Goal: Transaction & Acquisition: Purchase product/service

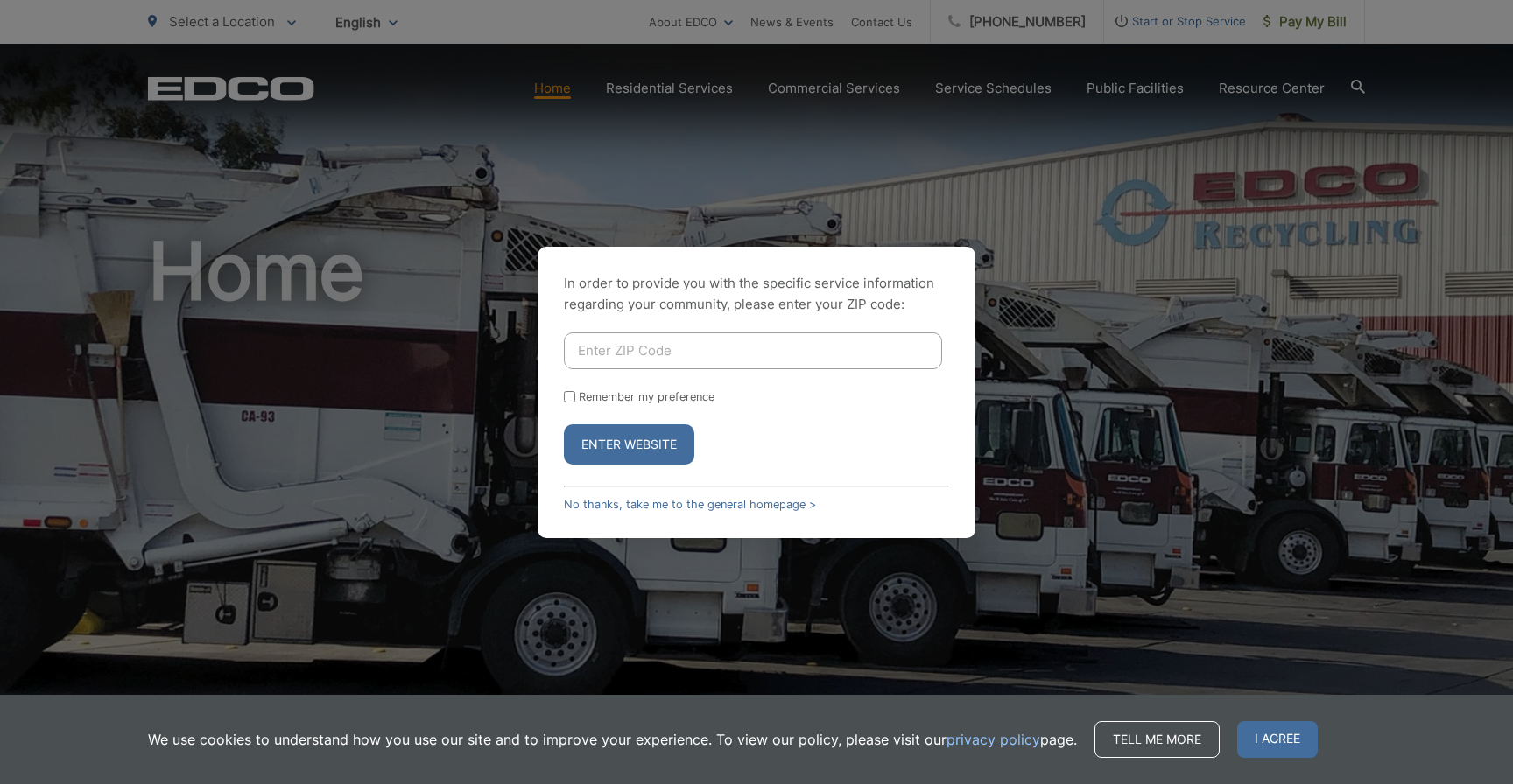
click at [618, 355] on input "Enter ZIP Code" at bounding box center [753, 350] width 378 height 37
type input "91942"
click at [628, 444] on button "Enter Website" at bounding box center [629, 444] width 130 height 41
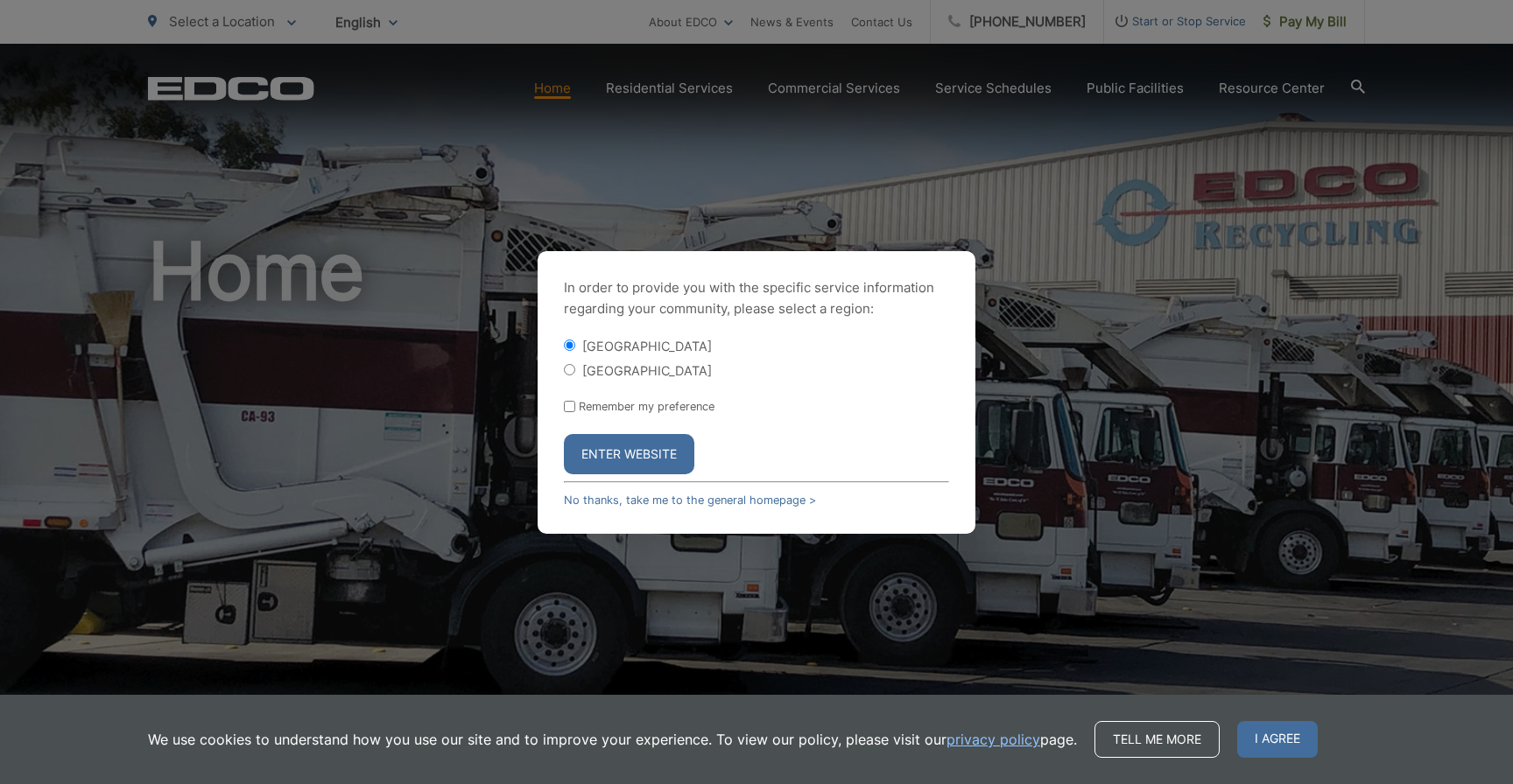
click at [620, 452] on button "Enter Website" at bounding box center [629, 454] width 130 height 41
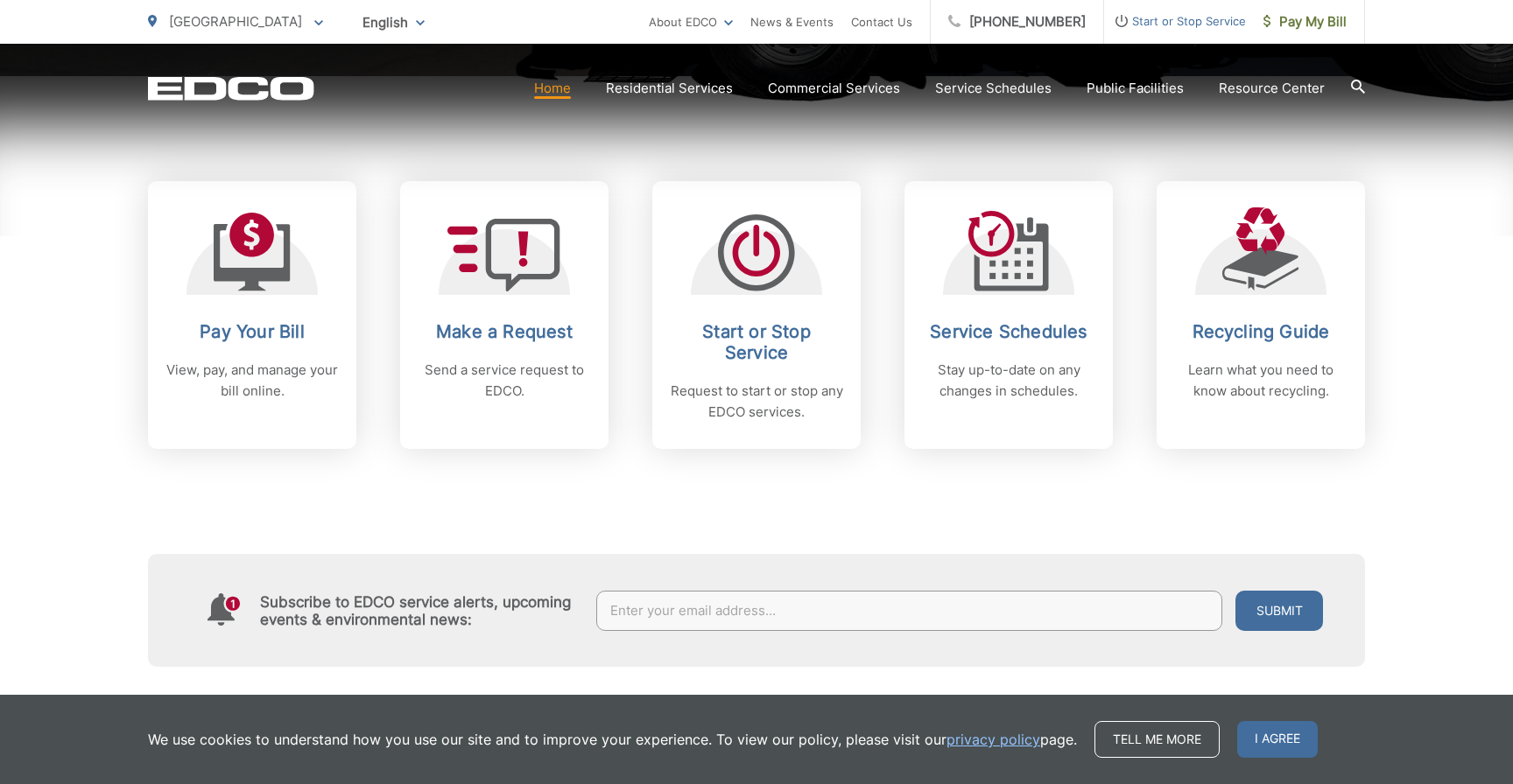
scroll to position [725, 0]
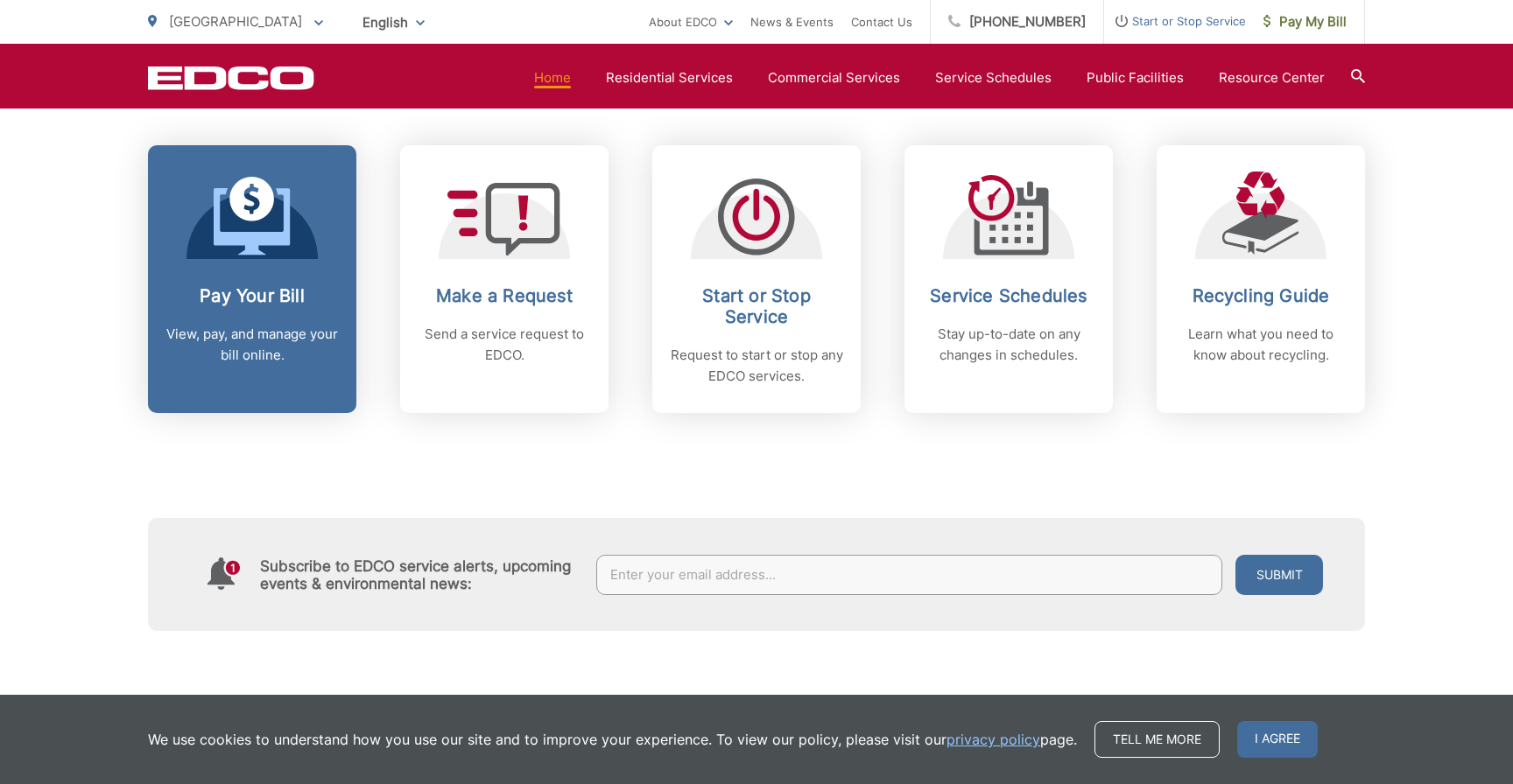
click at [263, 281] on link "Pay Your Bill View, pay, and manage your bill online." at bounding box center [252, 280] width 209 height 268
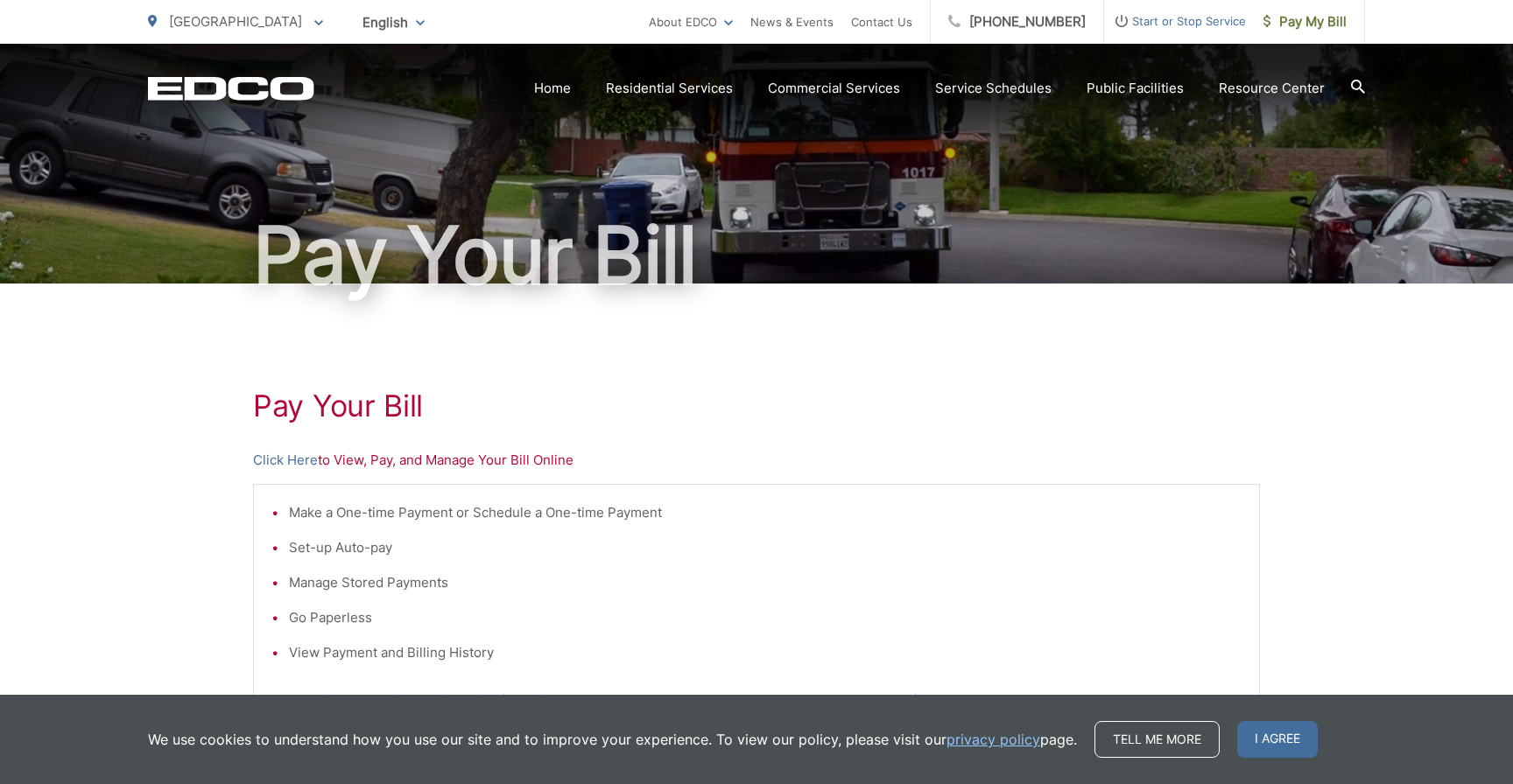
scroll to position [70, 0]
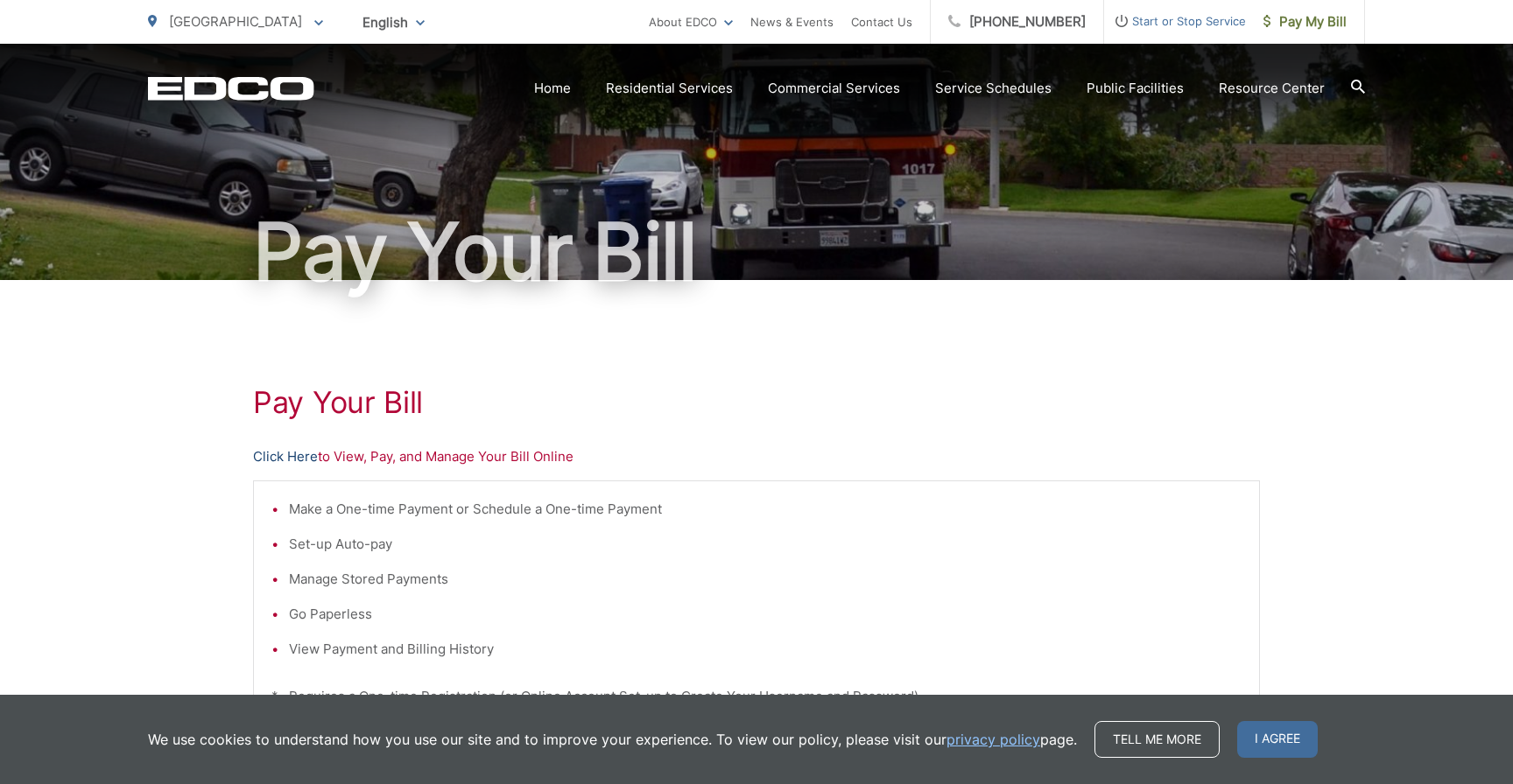
click at [294, 457] on link "Click Here" at bounding box center [285, 457] width 65 height 21
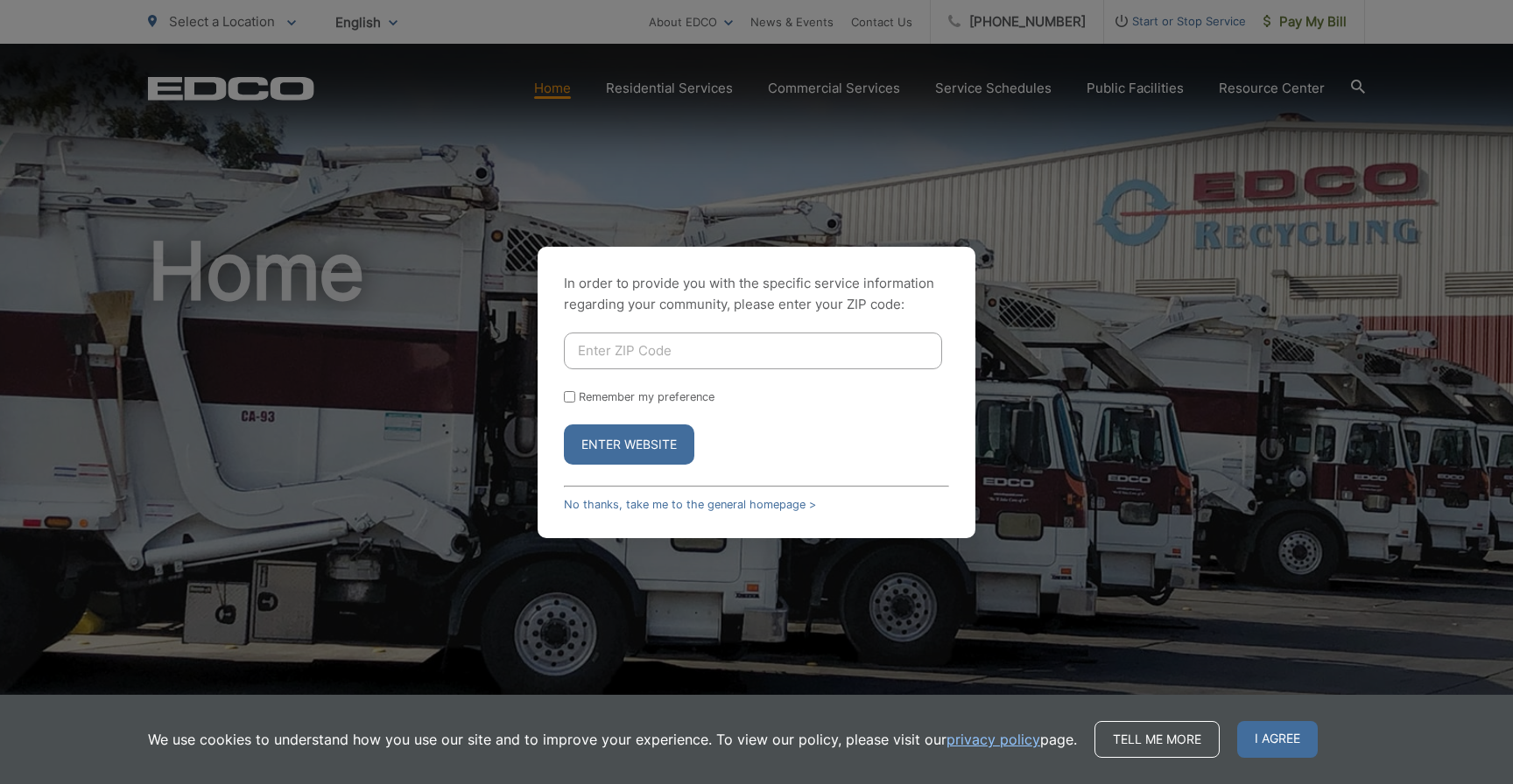
click at [639, 349] on input "Enter ZIP Code" at bounding box center [753, 350] width 378 height 37
type input "91942"
click at [628, 444] on button "Enter Website" at bounding box center [629, 444] width 130 height 41
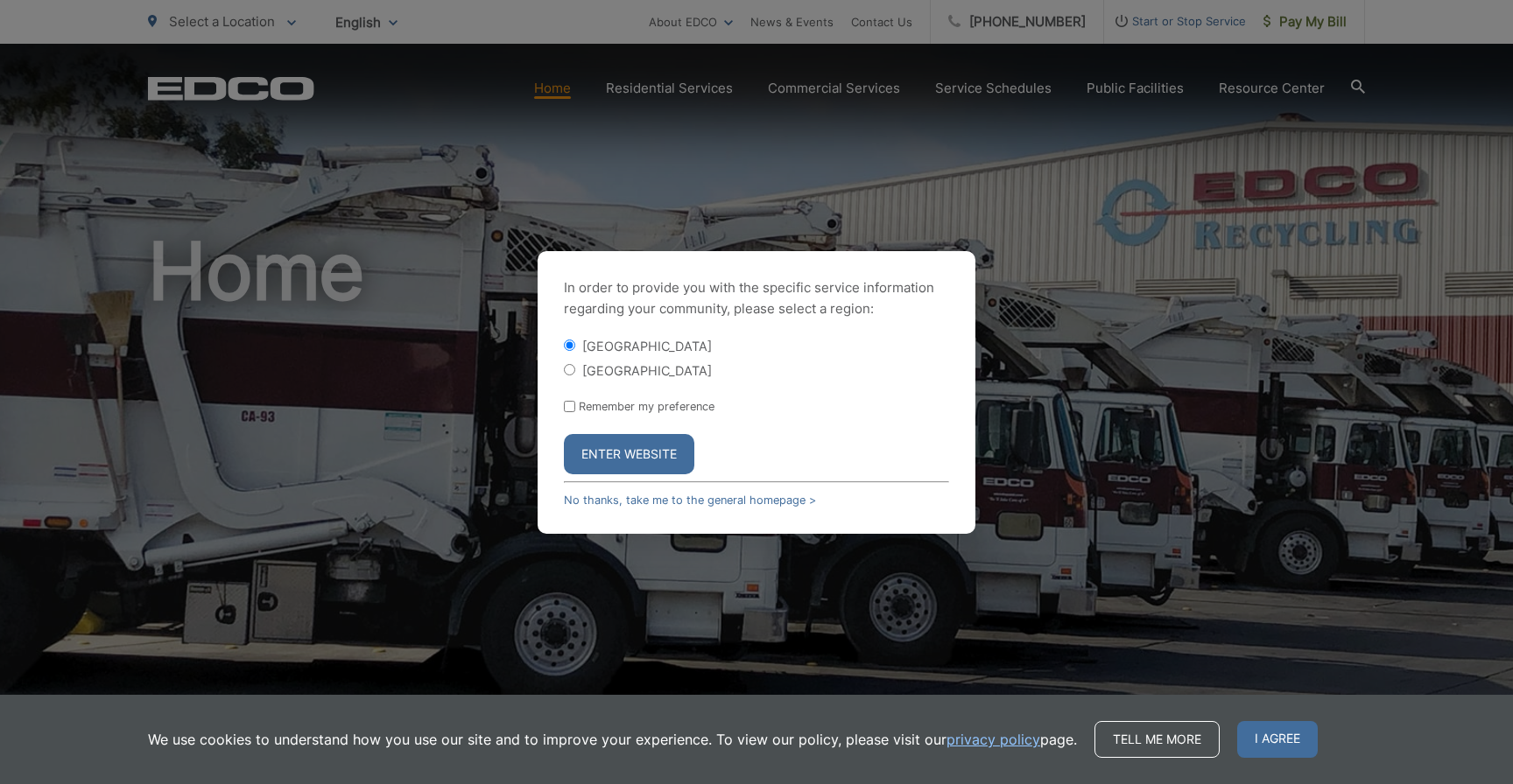
click at [638, 444] on button "Enter Website" at bounding box center [629, 454] width 130 height 41
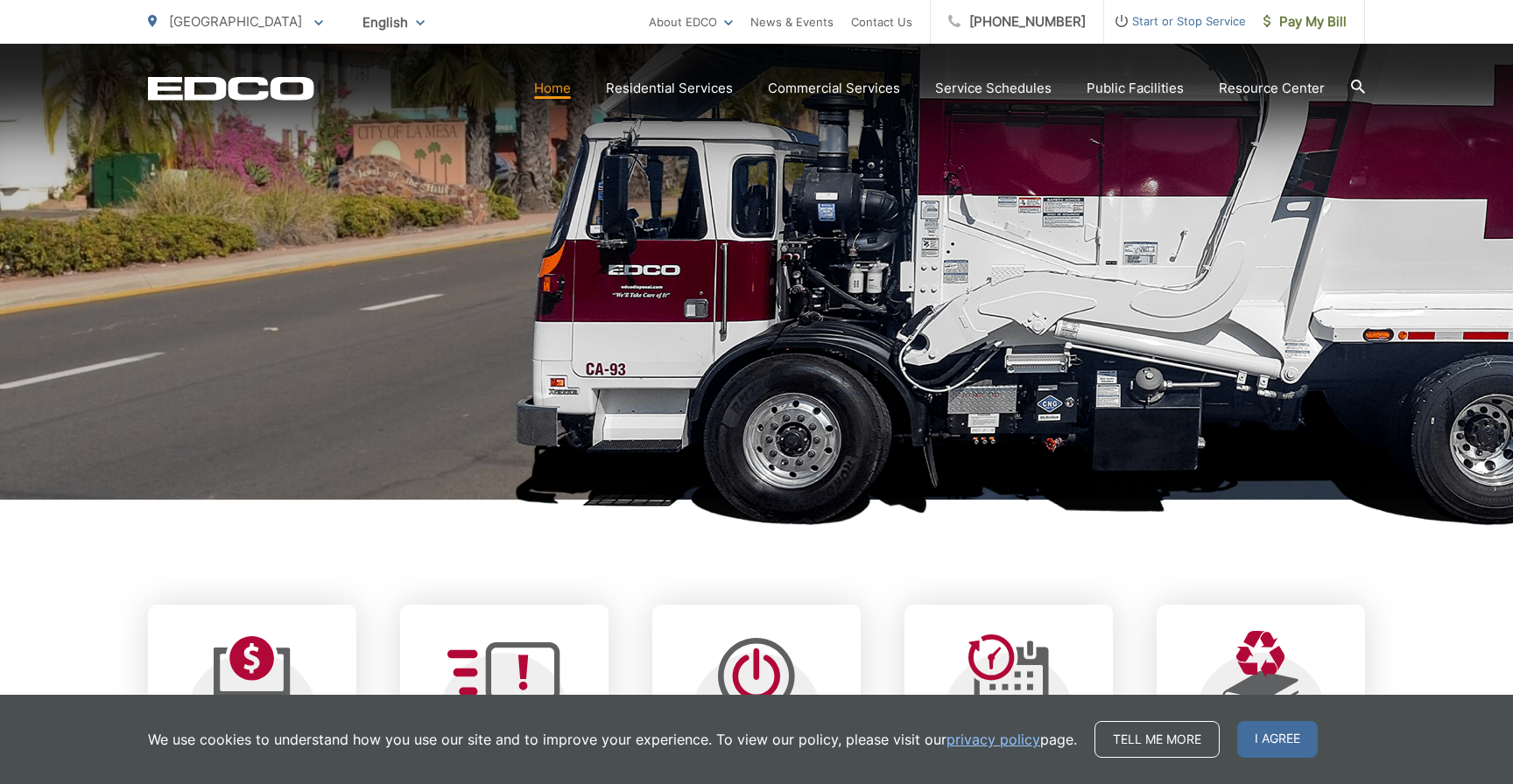
scroll to position [489, 0]
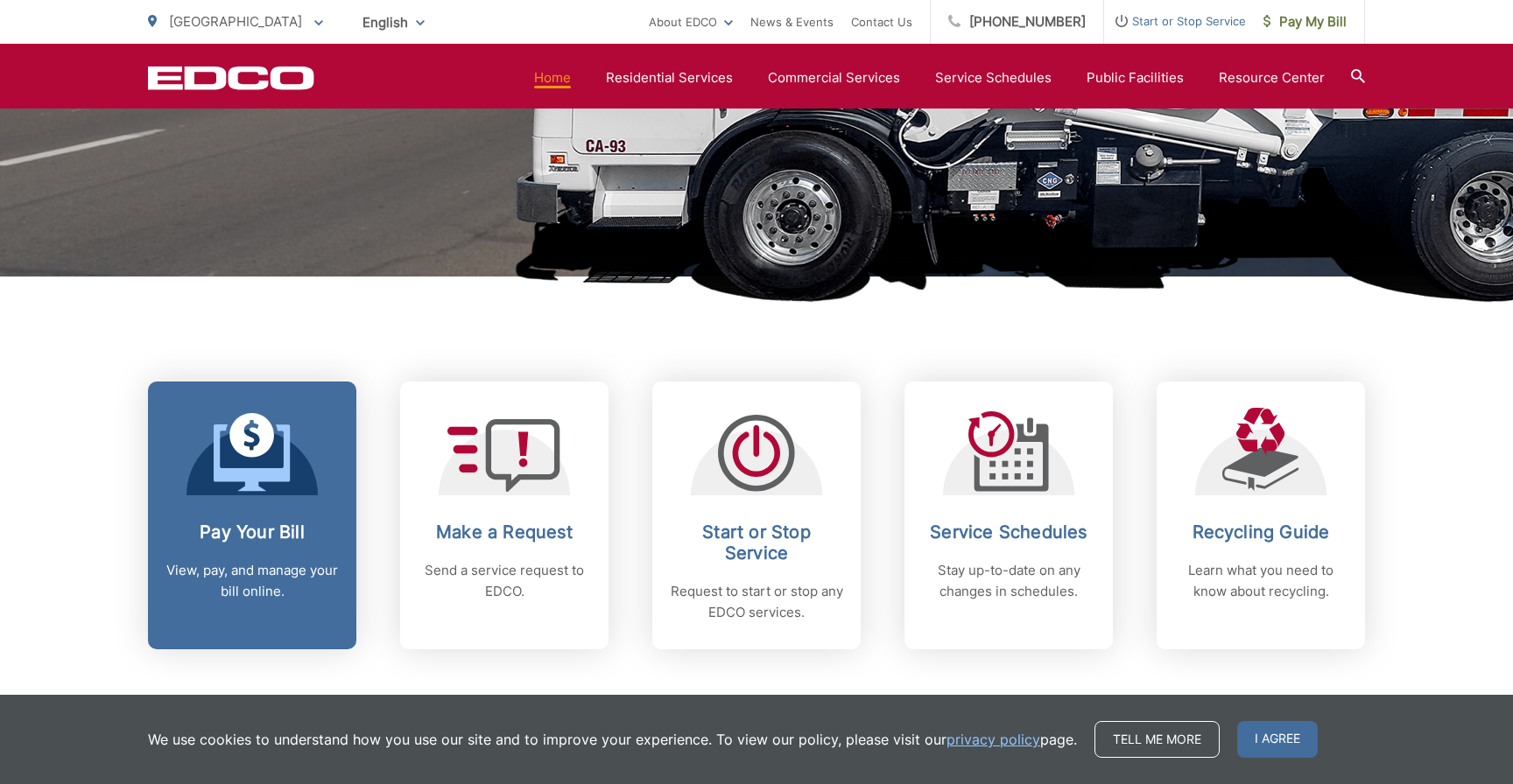
click at [293, 507] on link "Pay Your Bill View, pay, and manage your bill online." at bounding box center [252, 516] width 209 height 268
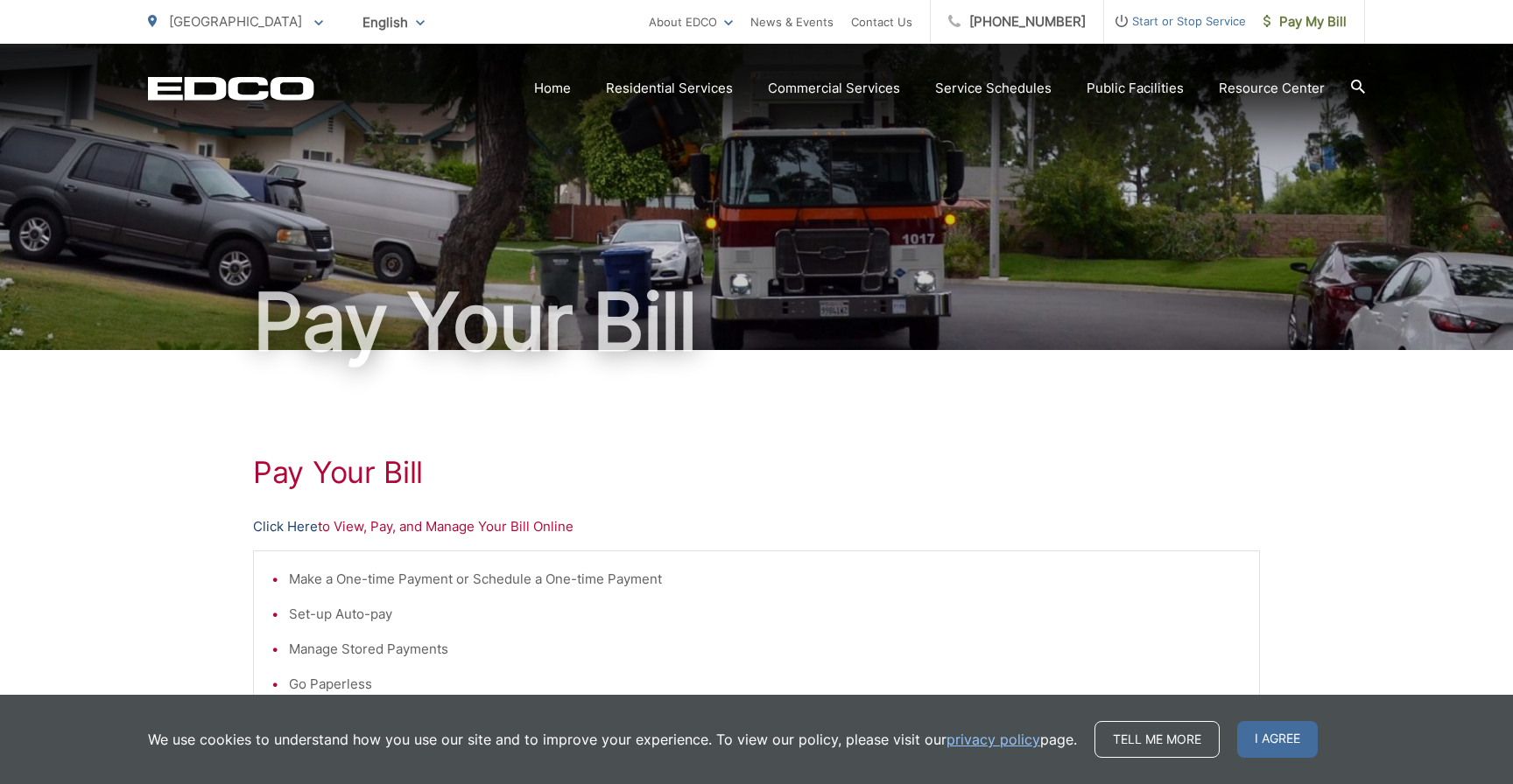
click at [291, 528] on link "Click Here" at bounding box center [285, 527] width 65 height 21
